Goal: Information Seeking & Learning: Learn about a topic

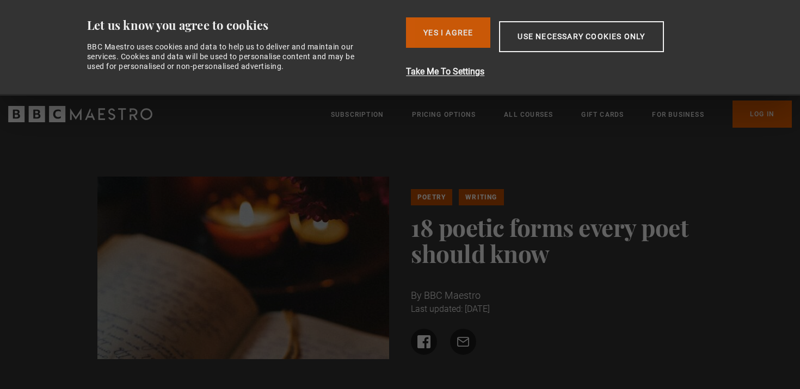
click at [475, 33] on button "Yes I Agree" at bounding box center [448, 32] width 84 height 30
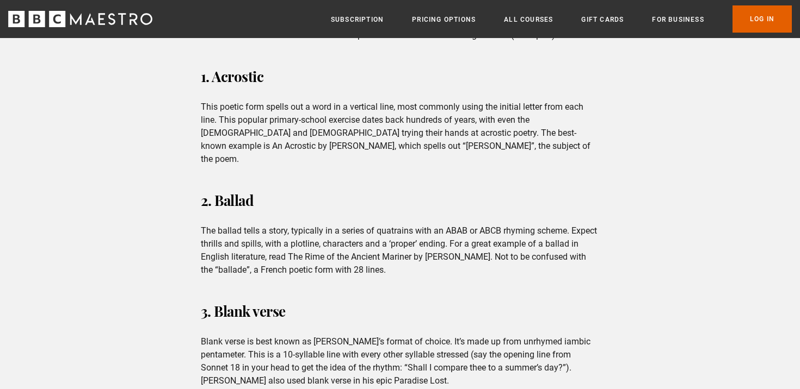
scroll to position [473, 0]
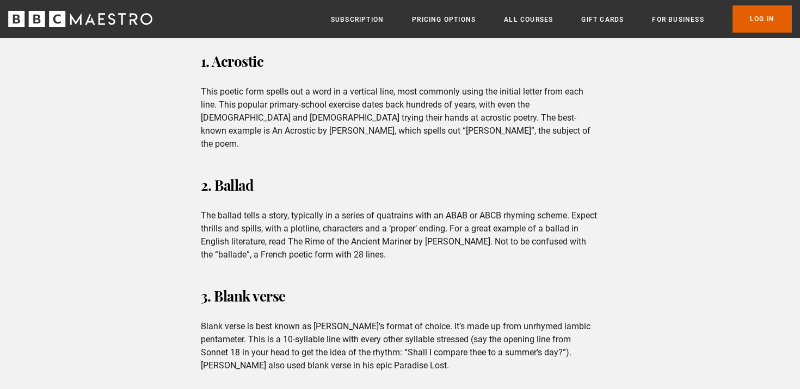
click at [245, 172] on h3 "2. Ballad" at bounding box center [400, 185] width 399 height 26
copy h3 "Ballad"
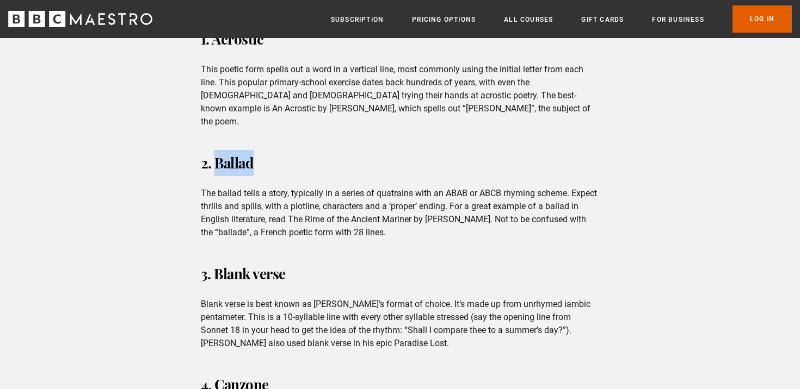
scroll to position [508, 0]
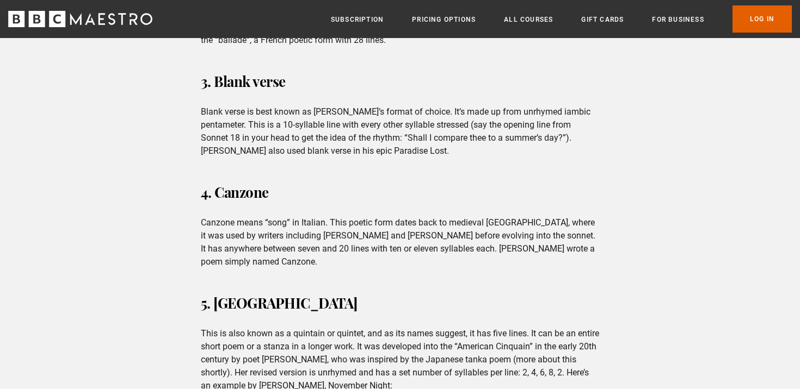
click at [307, 226] on p "Canzone means “song” in Italian. This poetic form dates back to medieval [GEOGR…" at bounding box center [400, 242] width 399 height 52
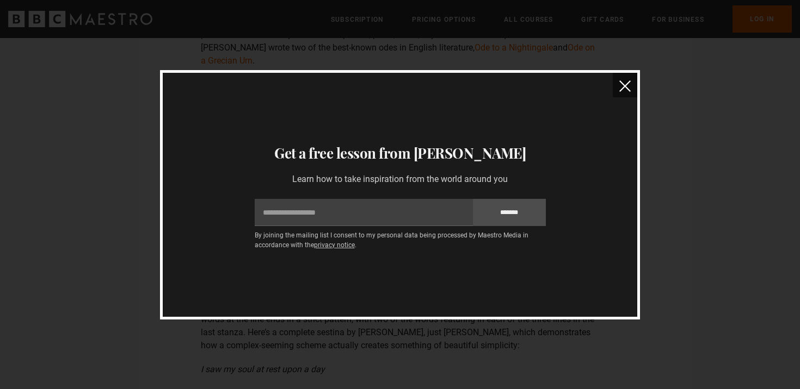
scroll to position [2644, 0]
click at [626, 84] on img "close" at bounding box center [624, 86] width 11 height 11
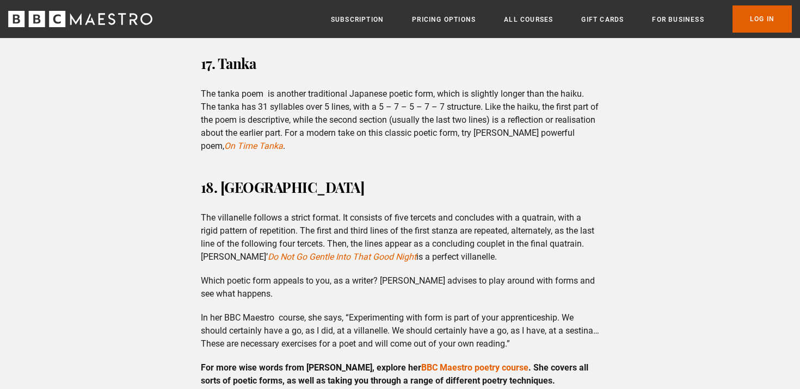
scroll to position [4800, 0]
